Goal: Information Seeking & Learning: Check status

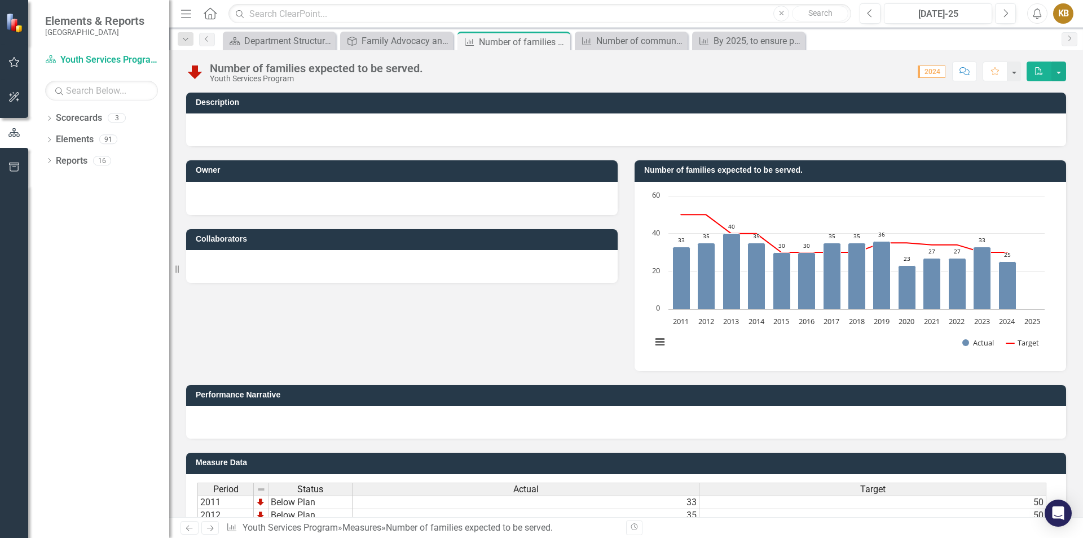
click at [345, 66] on div "Number of families expected to be served." at bounding box center [316, 68] width 213 height 12
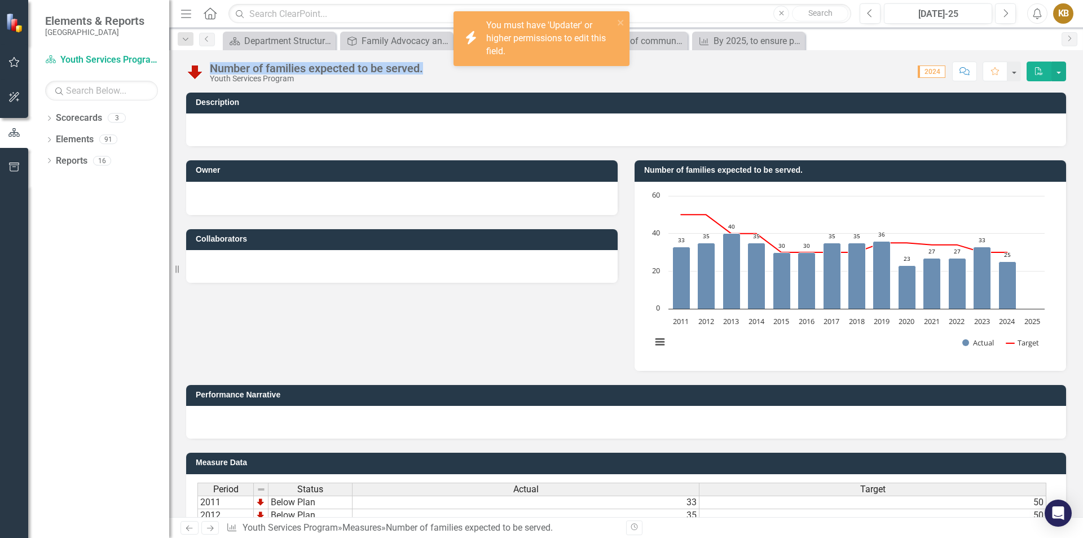
click at [345, 66] on div "Number of families expected to be served." at bounding box center [316, 68] width 213 height 12
copy div "Number of families expected to be served."
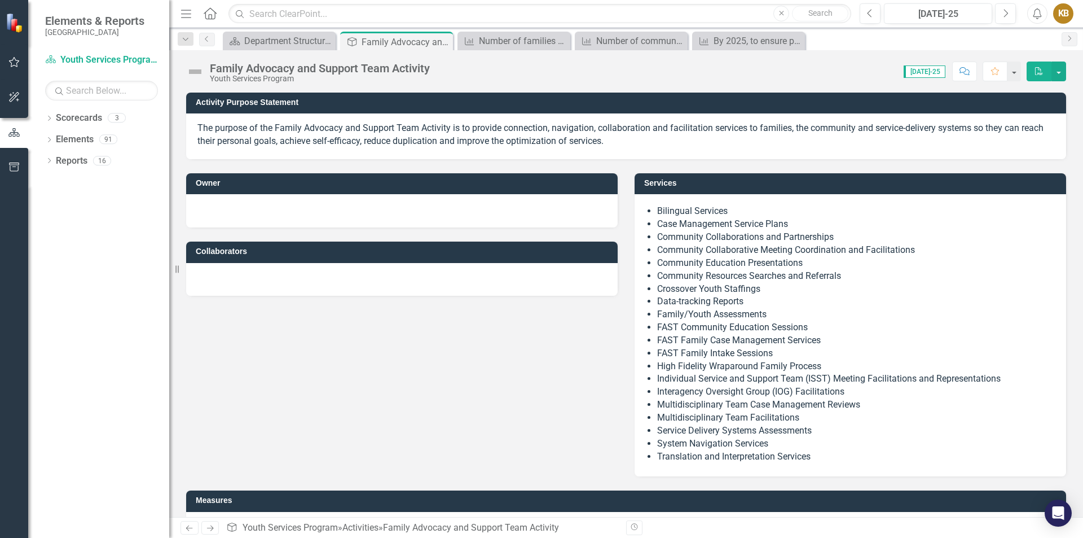
click at [440, 346] on div "Owner Collaborators Services Bilingual Services Case Management Service Plans C…" at bounding box center [626, 317] width 897 height 317
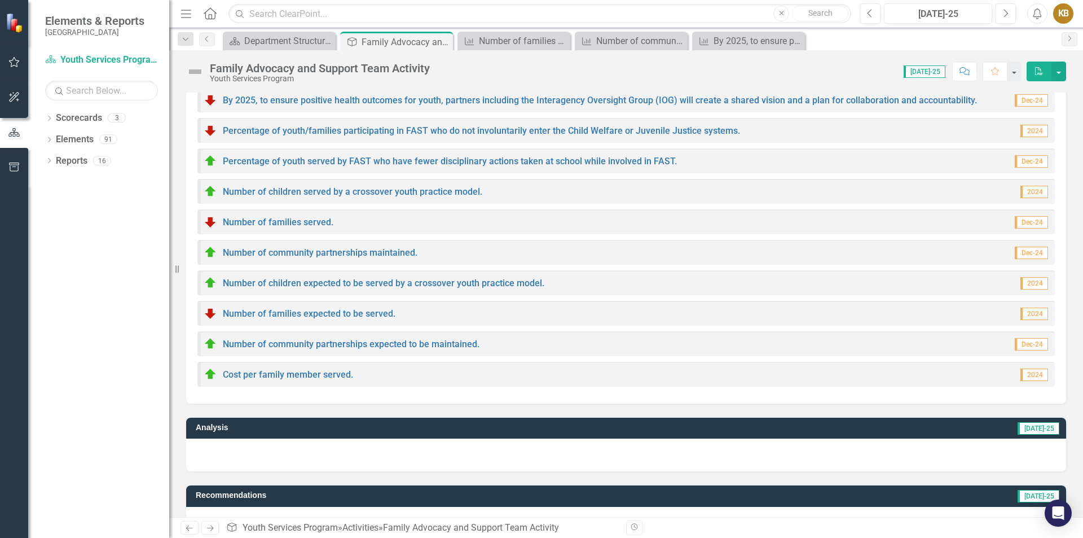
scroll to position [466, 0]
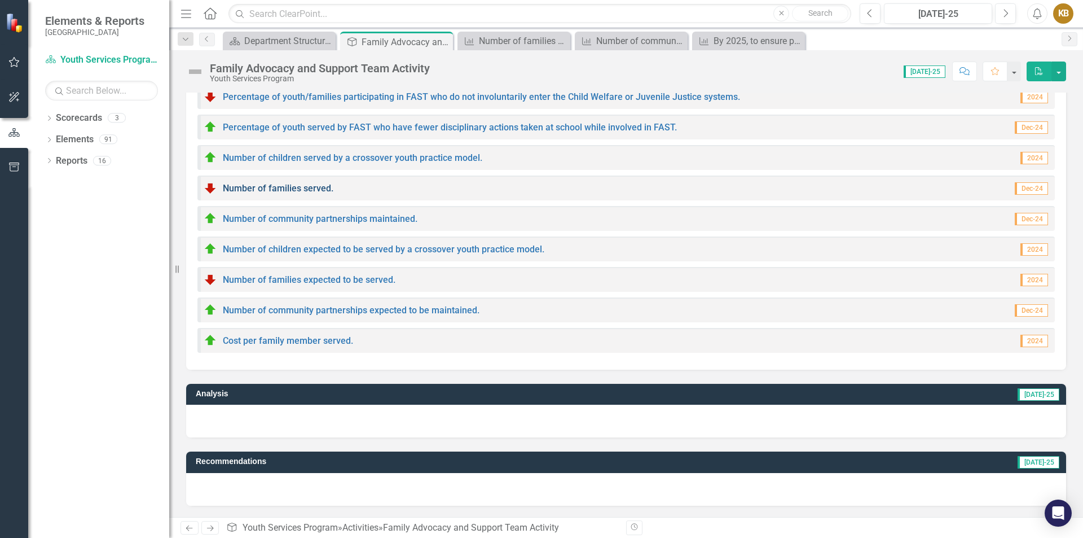
click at [311, 187] on link "Number of families served." at bounding box center [278, 188] width 111 height 11
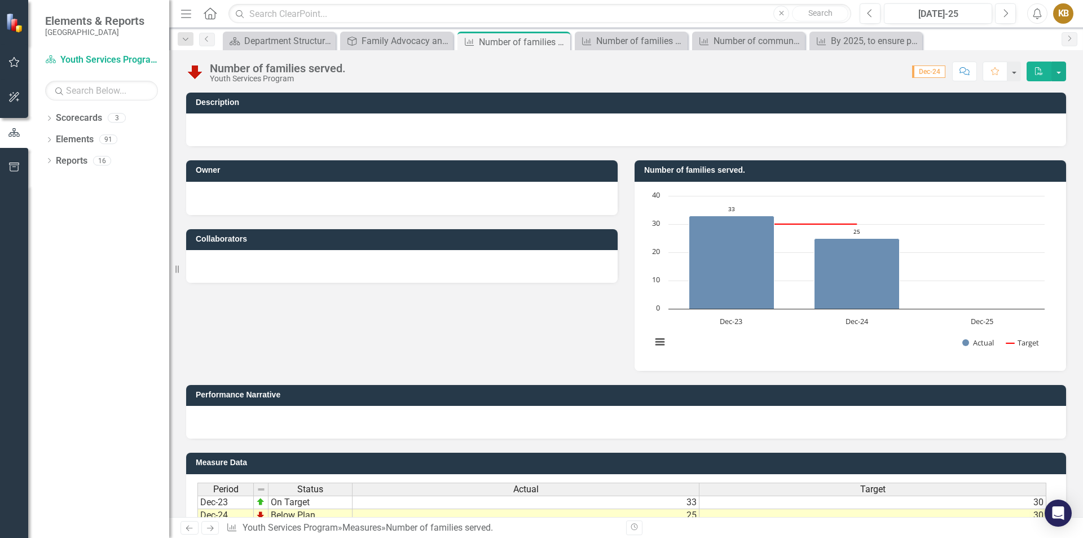
click at [304, 71] on div "Number of families served." at bounding box center [278, 68] width 136 height 12
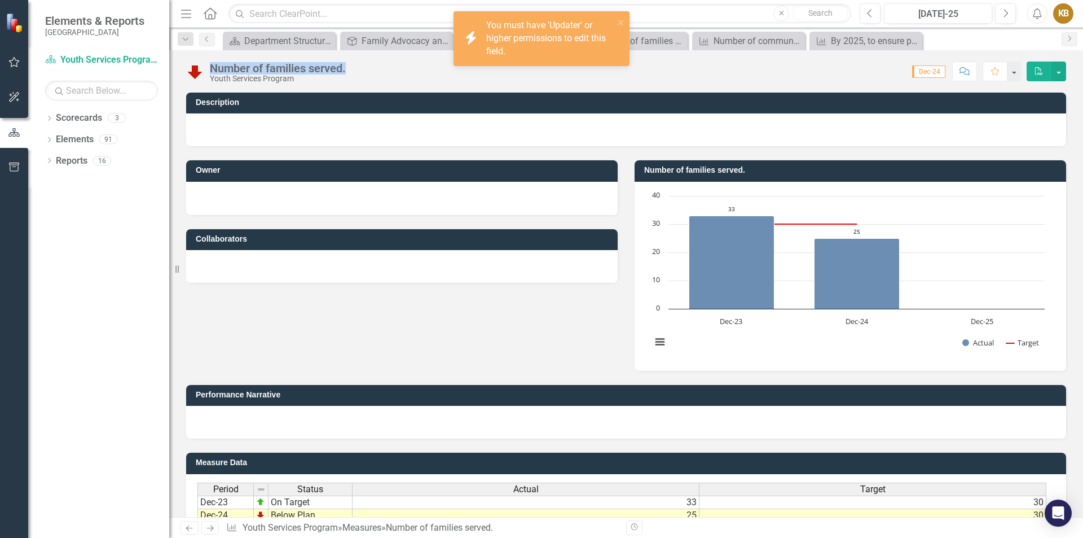
copy div "Number of families served."
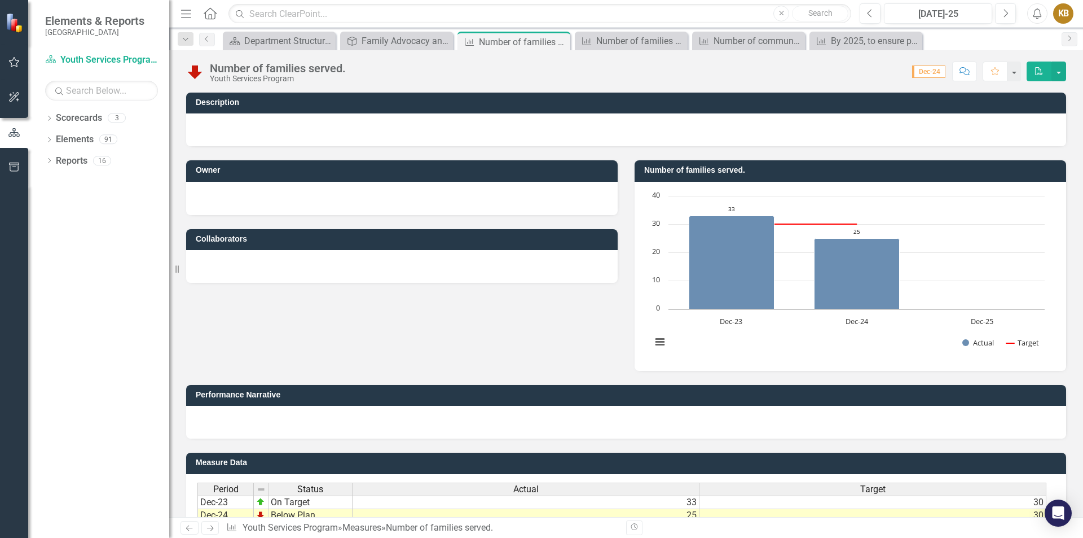
click at [266, 309] on div "Owner Collaborators Number of families served. Chart Combination chart with 2 d…" at bounding box center [626, 258] width 897 height 224
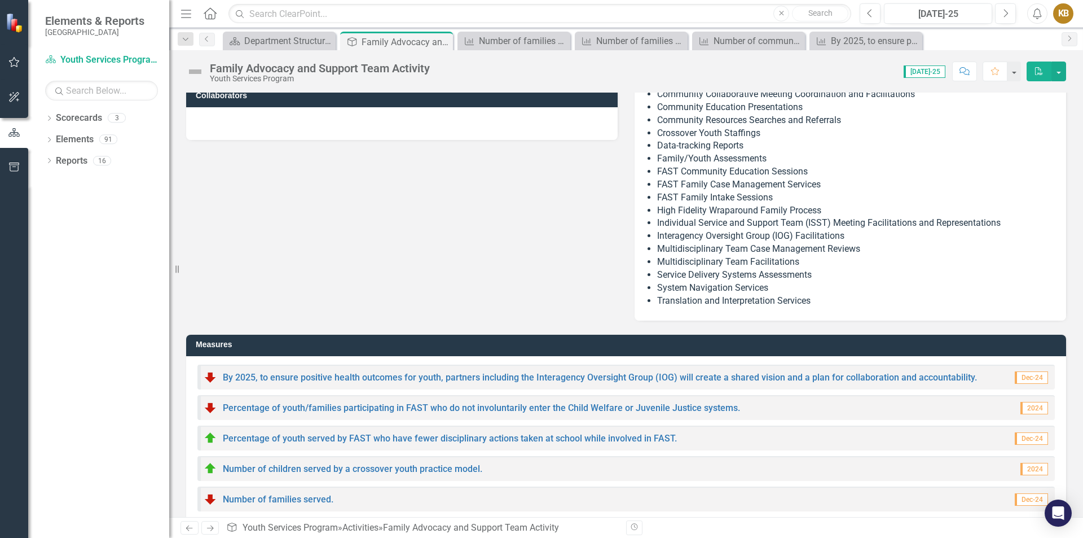
scroll to position [338, 0]
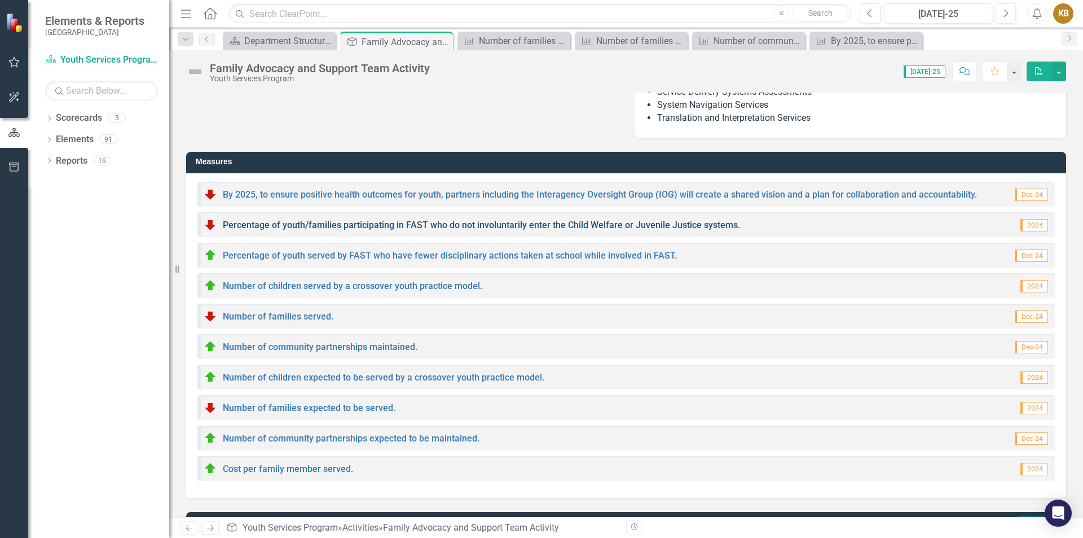
click at [355, 221] on link "Percentage of youth/families participating in FAST who do not involuntarily ent…" at bounding box center [481, 224] width 517 height 11
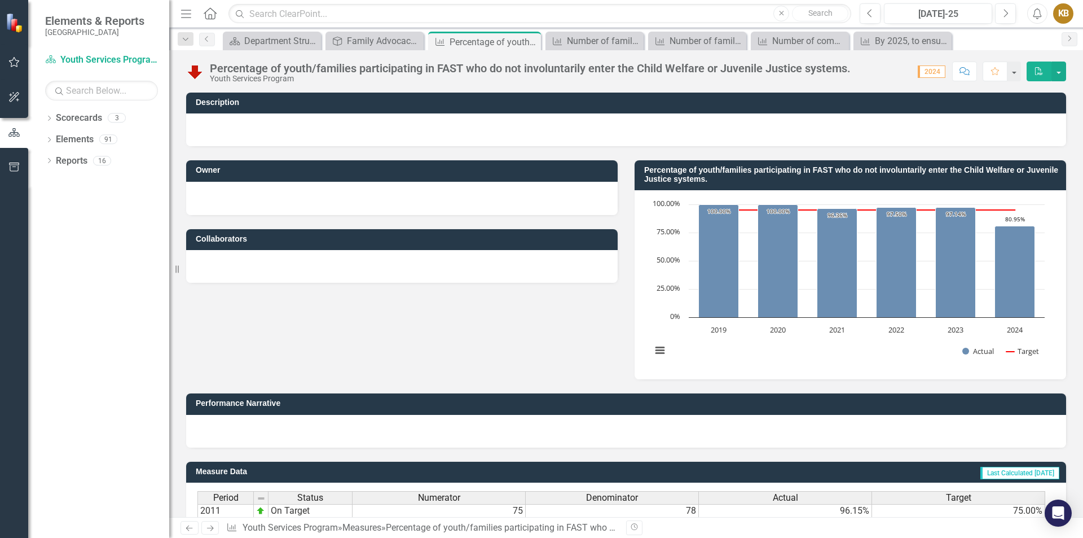
scroll to position [210, 0]
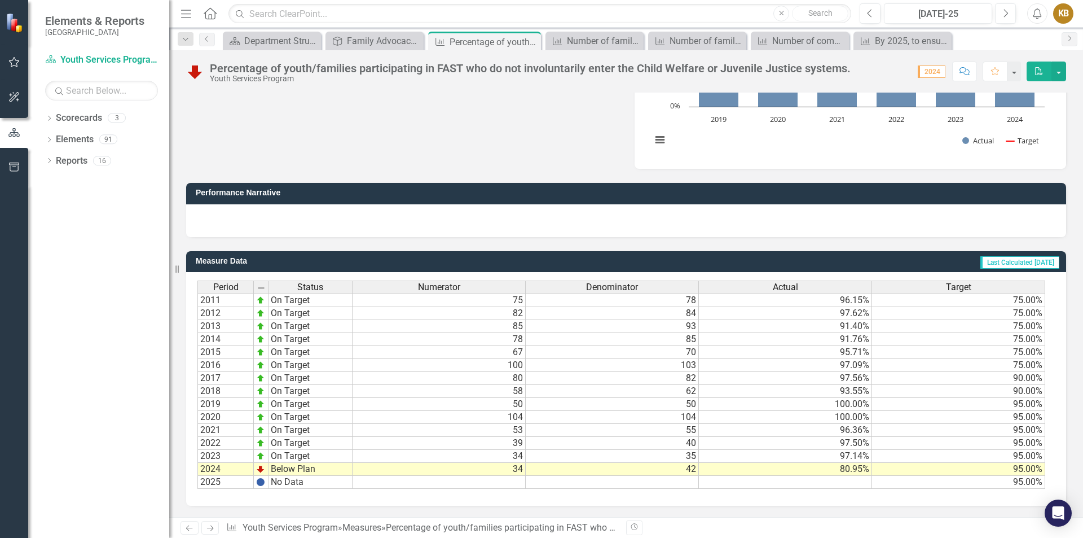
click at [296, 466] on td "Below Plan" at bounding box center [310, 468] width 84 height 13
click at [481, 464] on td "34" at bounding box center [439, 468] width 173 height 13
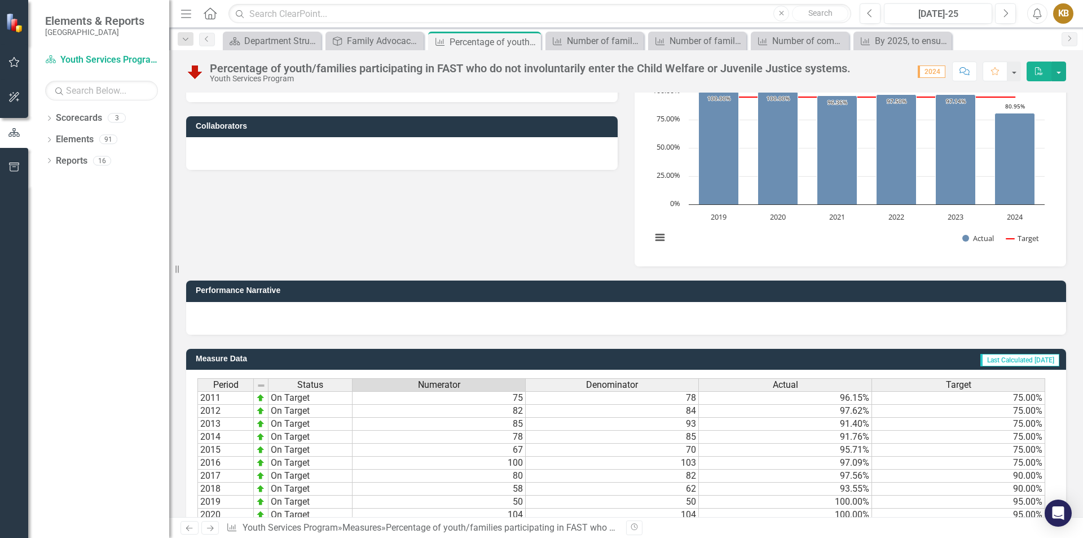
scroll to position [0, 0]
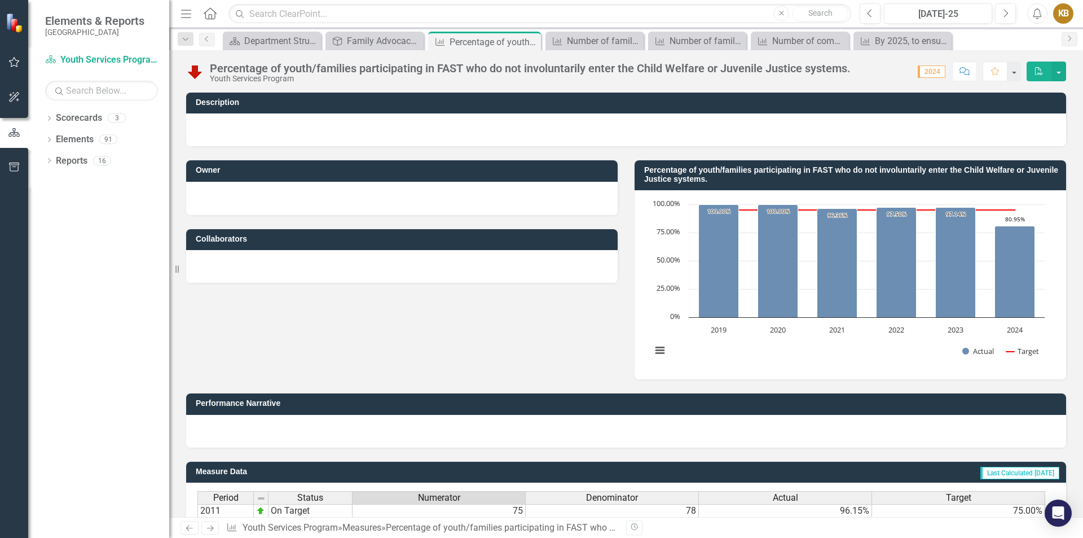
click at [343, 61] on div "Percentage of youth/families participating in FAST who do not involuntarily ent…" at bounding box center [626, 67] width 914 height 34
click at [349, 62] on div "Percentage of youth/families participating in FAST who do not involuntarily ent…" at bounding box center [530, 68] width 641 height 12
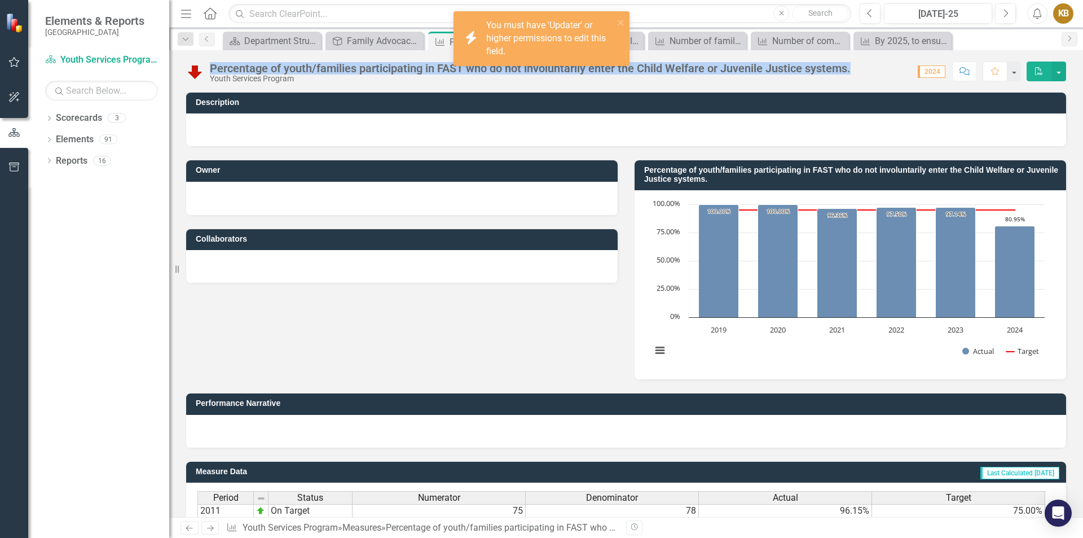
click at [349, 62] on div "Percentage of youth/families participating in FAST who do not involuntarily ent…" at bounding box center [530, 68] width 641 height 12
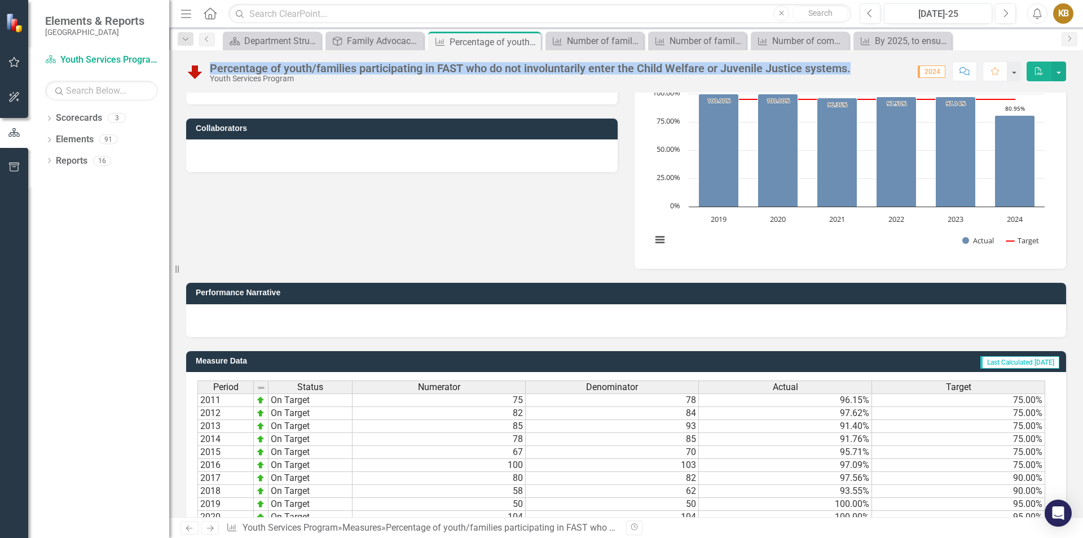
scroll to position [210, 0]
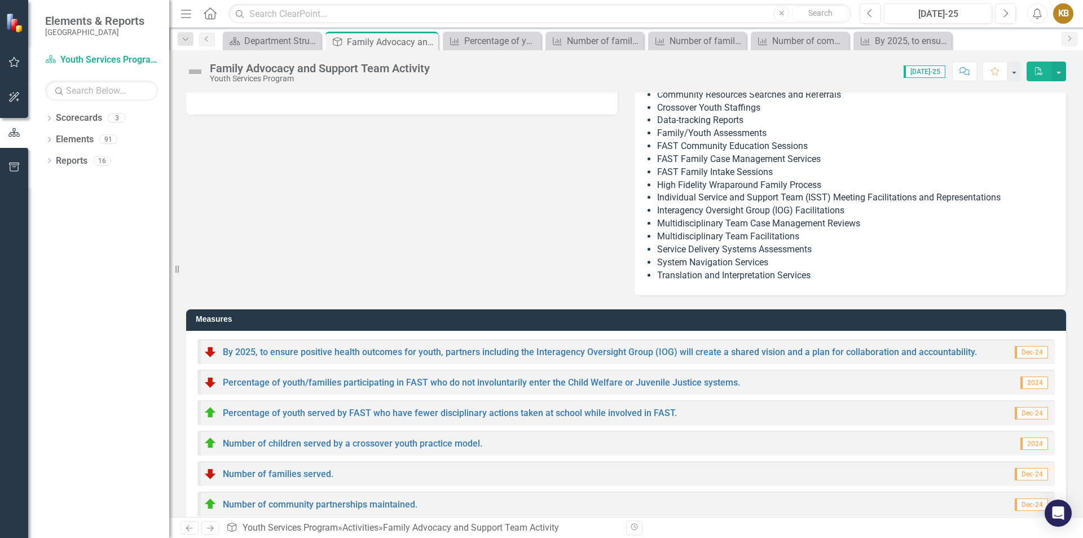
scroll to position [338, 0]
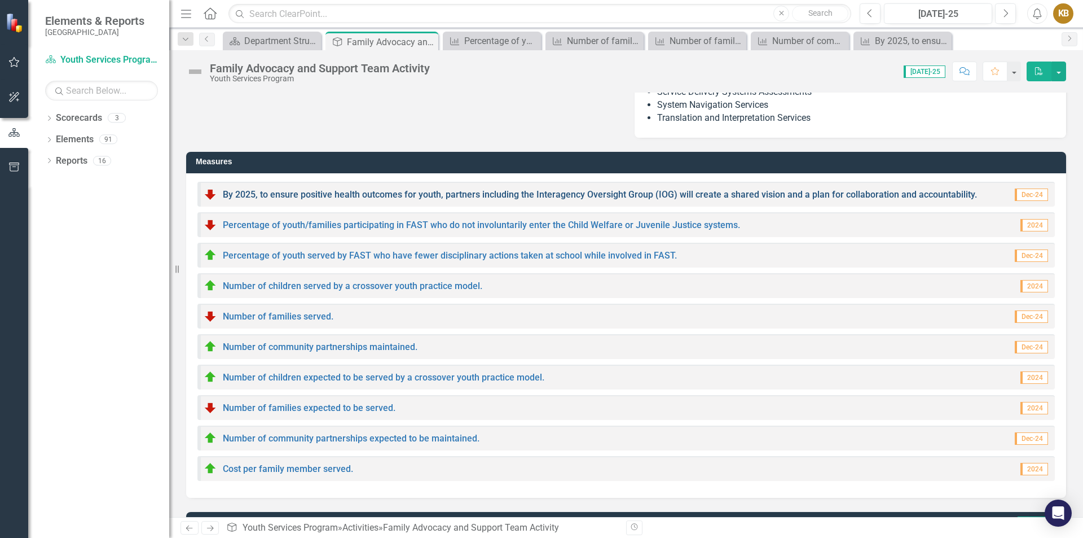
click at [311, 194] on link "By 2025, to ensure positive health outcomes for youth, partners including the I…" at bounding box center [600, 194] width 754 height 11
